Goal: Task Accomplishment & Management: Manage account settings

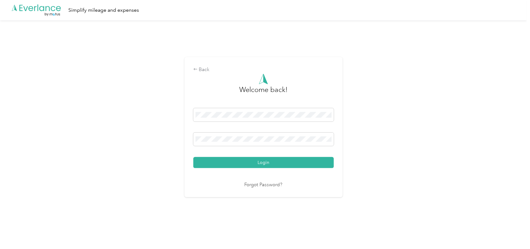
click at [232, 169] on div "Welcome back! Login Forgot Password?" at bounding box center [263, 130] width 141 height 115
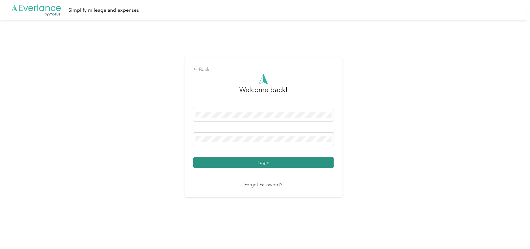
click at [229, 164] on button "Login" at bounding box center [263, 162] width 141 height 11
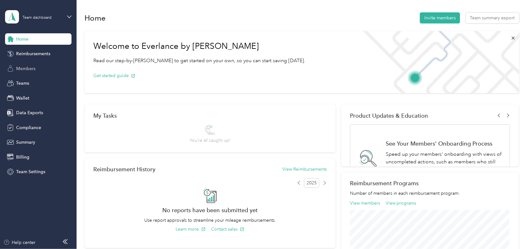
click at [22, 66] on span "Members" at bounding box center [25, 68] width 19 height 7
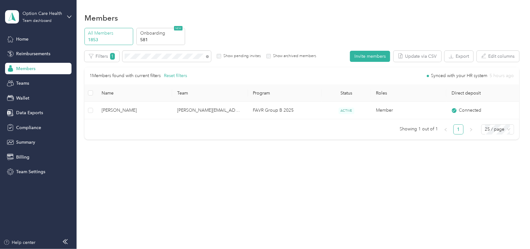
click at [117, 209] on div "Members All Members 1853 Onboarding 581 NEW Edit role Edit team Edit program Ex…" at bounding box center [302, 124] width 451 height 249
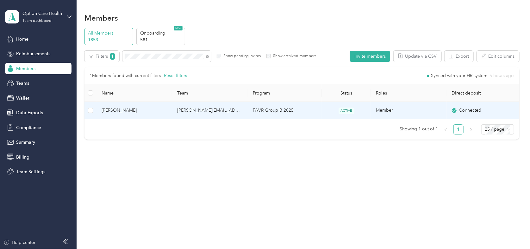
click at [114, 110] on span "Kehau Bajet" at bounding box center [135, 110] width 66 height 7
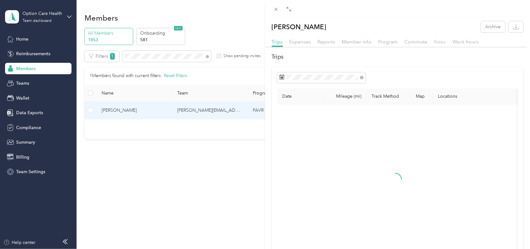
click at [439, 43] on span "Rates" at bounding box center [440, 42] width 12 height 6
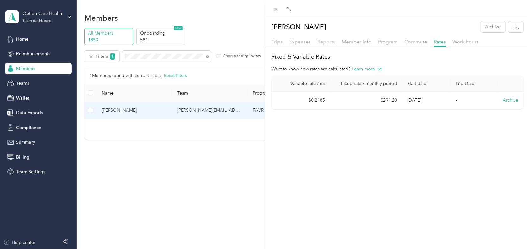
click at [326, 40] on span "Reports" at bounding box center [327, 42] width 18 height 6
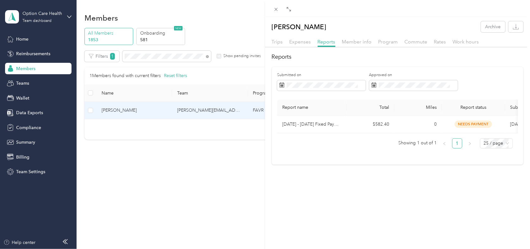
click at [218, 27] on div "Kehau Bajet Archive Trips Expenses Reports Member info Program Commute Rates Wo…" at bounding box center [265, 124] width 530 height 249
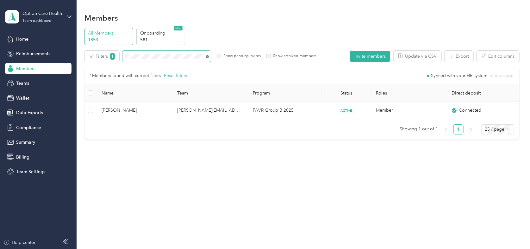
click at [208, 57] on icon at bounding box center [207, 56] width 3 height 3
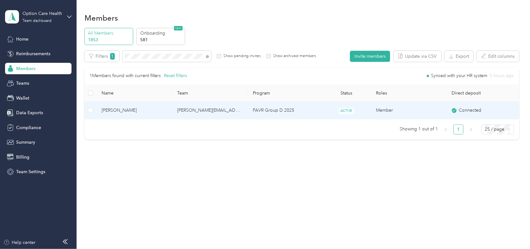
click at [119, 109] on span "Hayley Lee" at bounding box center [135, 110] width 66 height 7
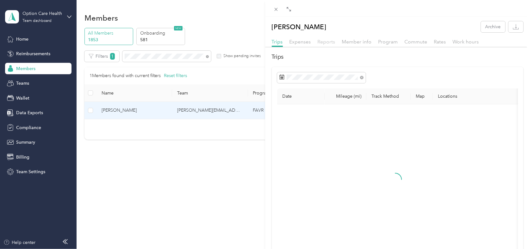
click at [324, 39] on span "Reports" at bounding box center [327, 42] width 18 height 6
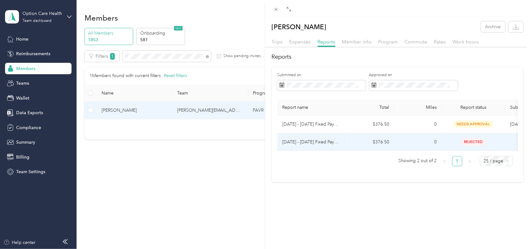
click at [312, 140] on p "Oct 1 - 31, 2025 Fixed Payment" at bounding box center [312, 141] width 60 height 7
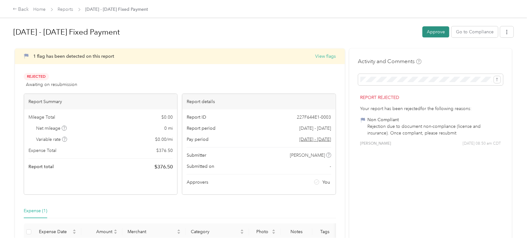
click at [435, 33] on button "Approve" at bounding box center [436, 31] width 27 height 11
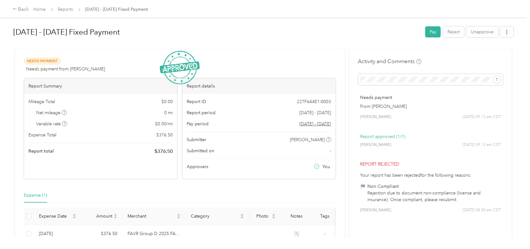
click at [133, 45] on div at bounding box center [263, 45] width 501 height 7
click at [26, 33] on h1 "Oct 1 - 31, 2025 Fixed Payment" at bounding box center [217, 31] width 408 height 15
click at [17, 9] on div "Back" at bounding box center [21, 10] width 16 height 8
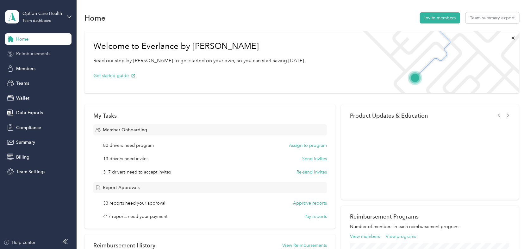
click at [25, 55] on span "Reimbursements" at bounding box center [33, 53] width 34 height 7
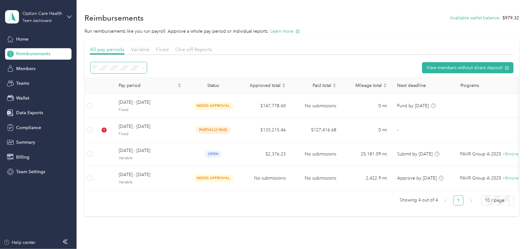
click at [140, 66] on span at bounding box center [142, 67] width 5 height 7
click at [142, 67] on icon at bounding box center [143, 67] width 3 height 3
click at [286, 22] on div "Reimbursements Available wallet balance : $979.32" at bounding box center [302, 17] width 435 height 13
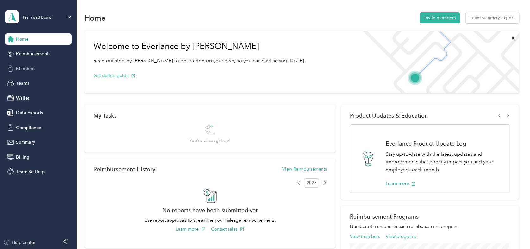
click at [23, 66] on span "Members" at bounding box center [25, 68] width 19 height 7
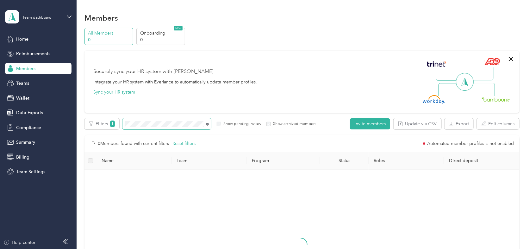
click at [208, 124] on icon at bounding box center [207, 124] width 3 height 3
click at [207, 123] on icon at bounding box center [207, 123] width 1 height 1
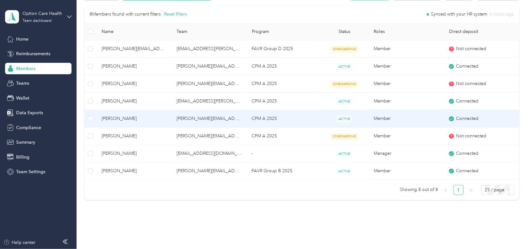
scroll to position [63, 0]
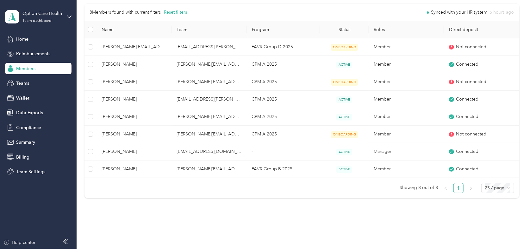
click at [465, 217] on div "Members All Members 1853 Onboarding 580 NEW Edit role Edit team Edit program Ex…" at bounding box center [302, 87] width 451 height 301
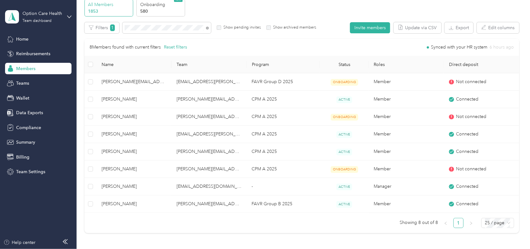
scroll to position [0, 0]
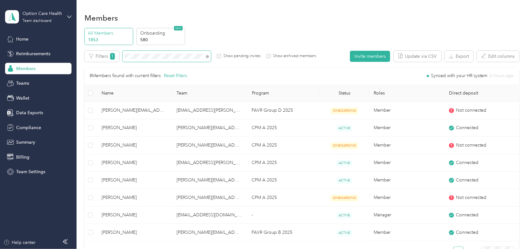
click at [87, 51] on div "Filters 1 Show pending invites Show archived members" at bounding box center [201, 56] width 232 height 11
click at [181, 77] on button "Reset filters" at bounding box center [184, 75] width 23 height 7
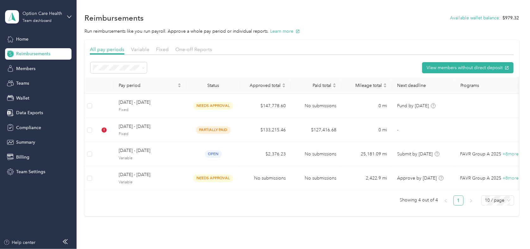
click at [85, 5] on div "Reimbursements Available wallet balance : $979.32 Run reimbursements like you r…" at bounding box center [302, 125] width 451 height 250
click at [24, 245] on div "Help center" at bounding box center [19, 242] width 32 height 7
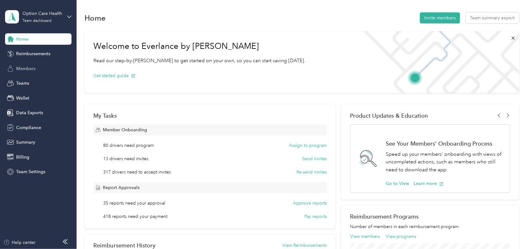
click at [31, 66] on span "Members" at bounding box center [25, 68] width 19 height 7
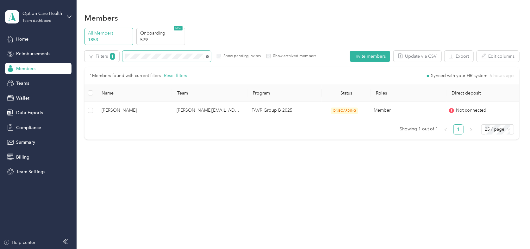
click at [207, 56] on icon at bounding box center [207, 56] width 3 height 3
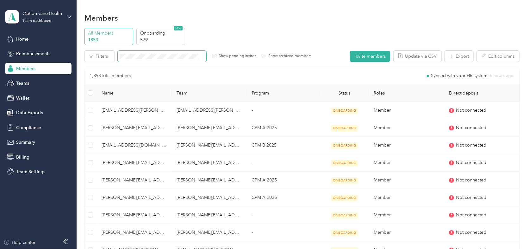
click at [174, 60] on span at bounding box center [162, 56] width 89 height 11
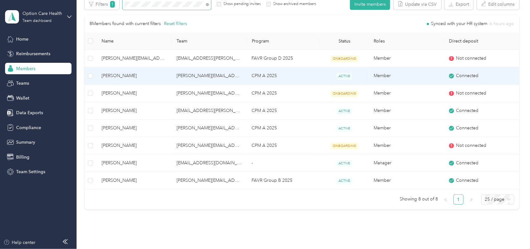
scroll to position [63, 0]
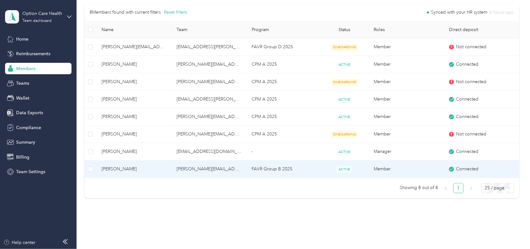
click at [117, 168] on span "[PERSON_NAME]" at bounding box center [134, 168] width 65 height 7
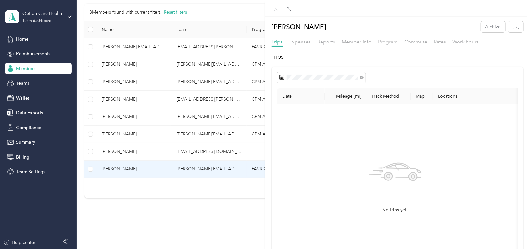
click at [386, 42] on span "Program" at bounding box center [389, 42] width 20 height 6
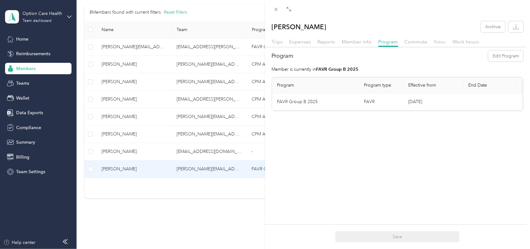
click at [439, 40] on span "Rates" at bounding box center [440, 42] width 12 height 6
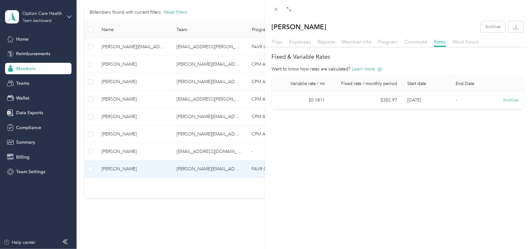
click at [361, 23] on div "Lisa A. Young Archive" at bounding box center [397, 26] width 265 height 11
click at [273, 8] on span at bounding box center [276, 9] width 9 height 9
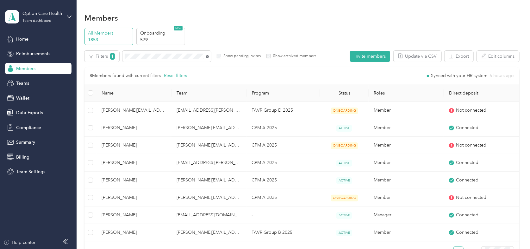
click at [207, 55] on icon at bounding box center [207, 56] width 3 height 3
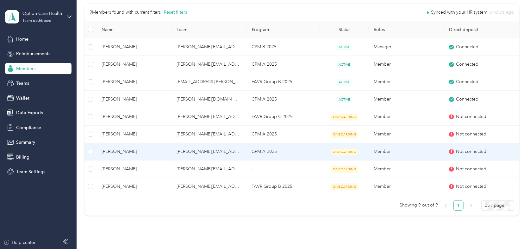
scroll to position [95, 0]
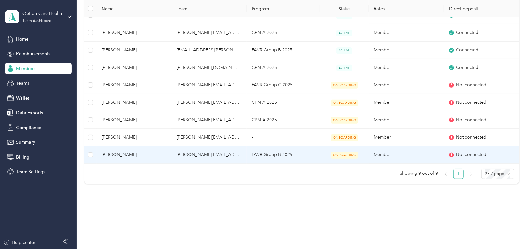
click at [116, 154] on span "Jason A. Griffith" at bounding box center [134, 154] width 65 height 7
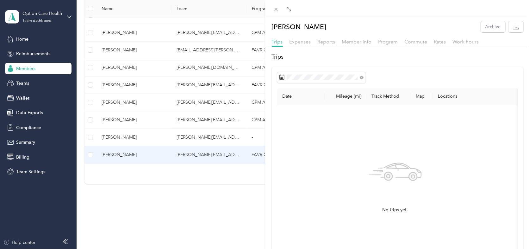
click at [28, 126] on div "Jason A. Griffith Archive Trips Expenses Reports Member info Program Commute Ra…" at bounding box center [265, 124] width 530 height 249
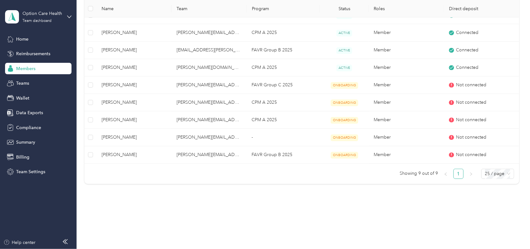
click at [25, 129] on span "Compliance" at bounding box center [28, 127] width 25 height 7
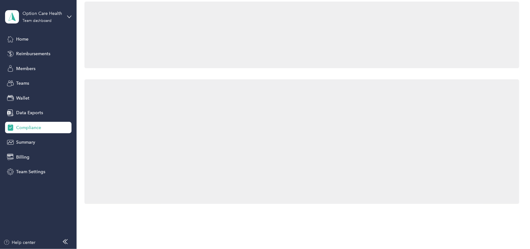
scroll to position [95, 0]
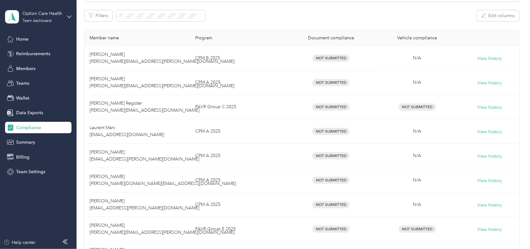
click at [229, 15] on div "Filters Edit columns" at bounding box center [302, 15] width 435 height 11
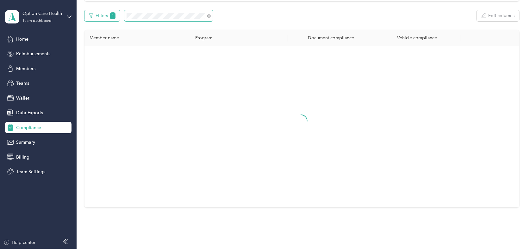
click at [98, 19] on div "Filters 1 Edit columns" at bounding box center [302, 15] width 435 height 11
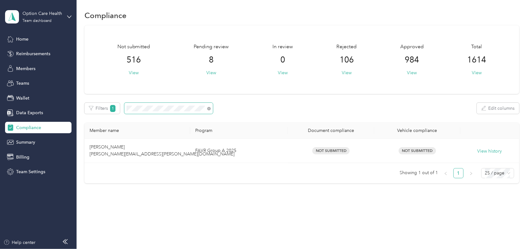
scroll to position [2, 0]
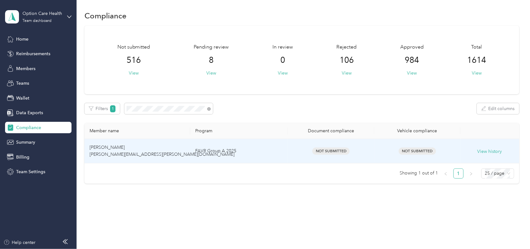
click at [124, 150] on td "Christopher Gerritsen christopher.gerritsen@optioncare.com" at bounding box center [138, 151] width 106 height 24
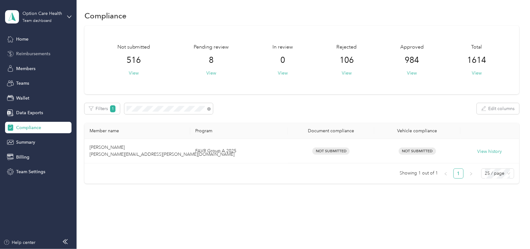
click at [27, 54] on span "Reimbursements" at bounding box center [33, 53] width 34 height 7
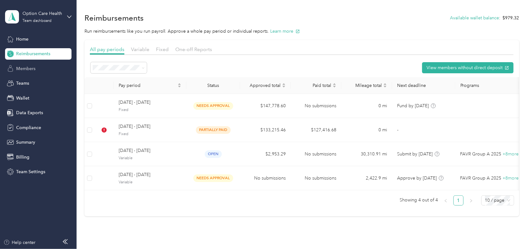
click at [24, 68] on span "Members" at bounding box center [25, 68] width 19 height 7
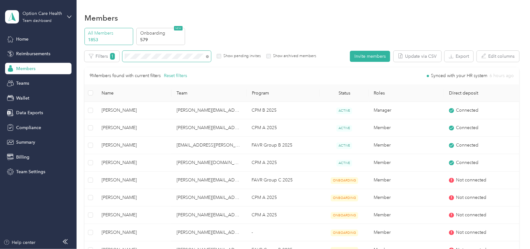
click at [209, 59] on span at bounding box center [206, 56] width 5 height 7
click at [187, 59] on span at bounding box center [167, 56] width 89 height 11
click at [210, 56] on span at bounding box center [167, 56] width 89 height 11
click at [207, 57] on icon at bounding box center [207, 56] width 3 height 3
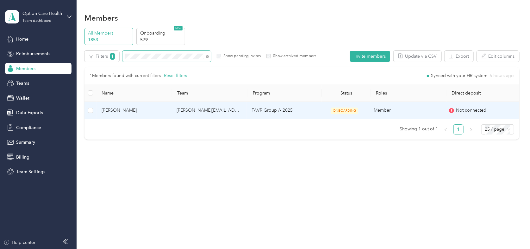
click at [127, 111] on span "Christopher Gerritsen" at bounding box center [134, 110] width 65 height 7
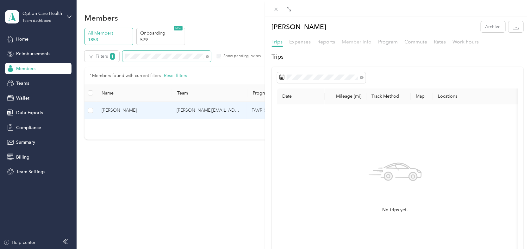
click at [354, 42] on span "Member info" at bounding box center [357, 42] width 30 height 6
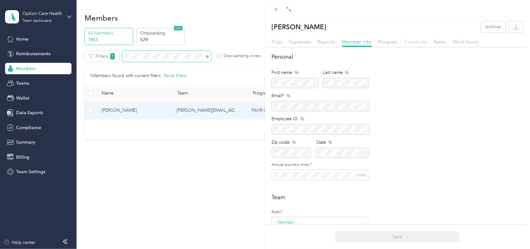
click at [409, 40] on span "Commute" at bounding box center [416, 42] width 23 height 6
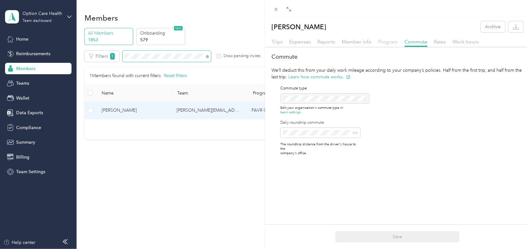
click at [382, 41] on span "Program" at bounding box center [389, 42] width 20 height 6
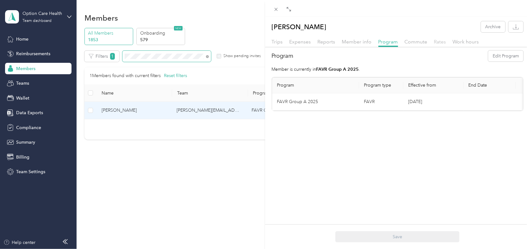
click at [438, 41] on span "Rates" at bounding box center [440, 42] width 12 height 6
